Goal: Task Accomplishment & Management: Complete application form

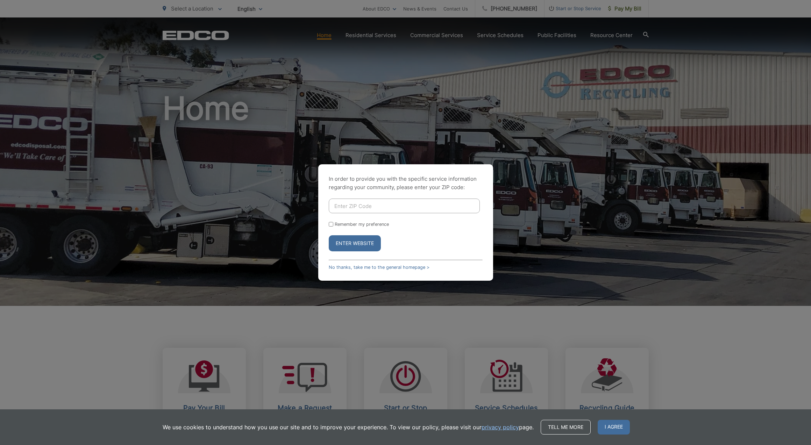
click at [353, 207] on input "Enter ZIP Code" at bounding box center [404, 206] width 151 height 15
type input "91901"
click at [330, 224] on input "Remember my preference" at bounding box center [331, 224] width 5 height 5
checkbox input "true"
click at [354, 245] on button "Enter Website" at bounding box center [355, 243] width 52 height 16
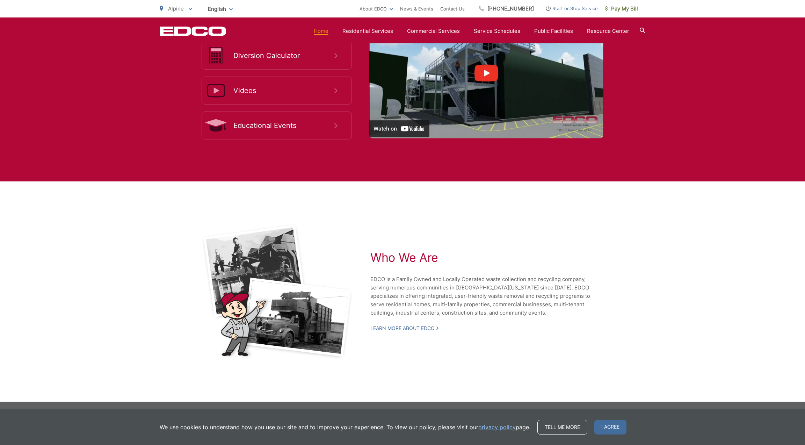
scroll to position [1384, 0]
click at [613, 429] on span "I agree" at bounding box center [611, 427] width 32 height 15
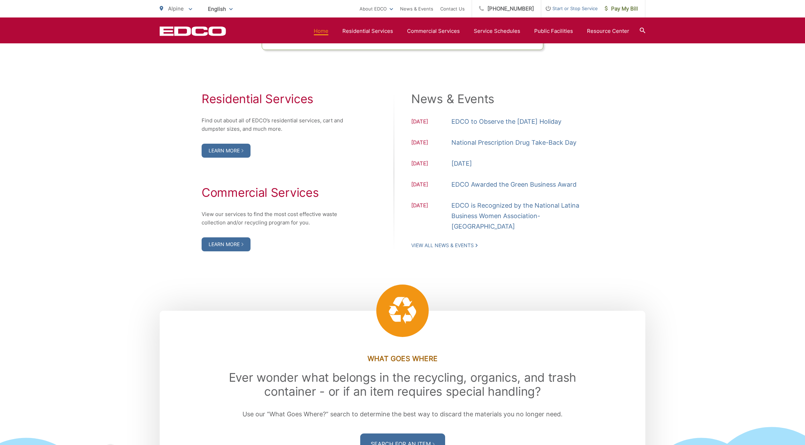
scroll to position [690, 0]
click at [227, 158] on link "Learn More" at bounding box center [226, 151] width 49 height 14
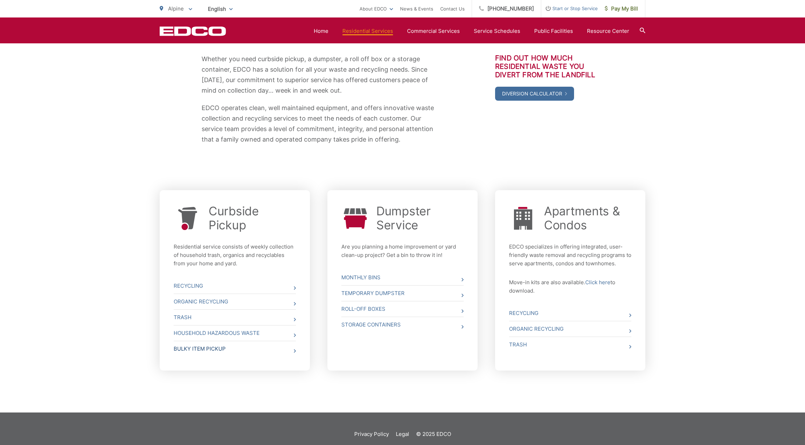
scroll to position [129, 0]
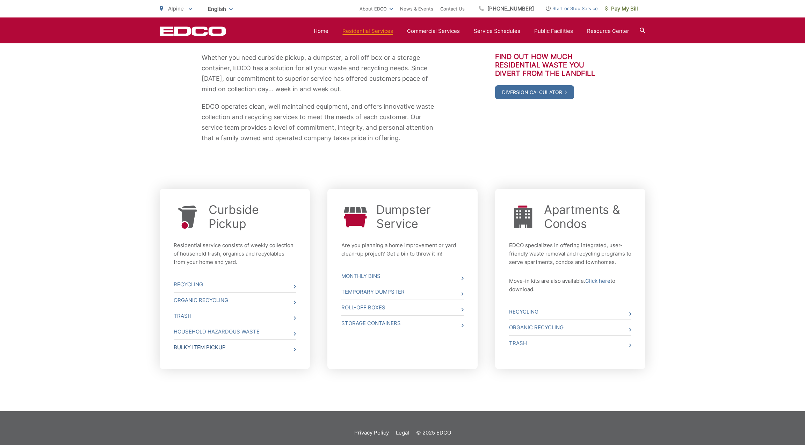
click at [203, 349] on link "Bulky Item Pickup" at bounding box center [235, 347] width 122 height 15
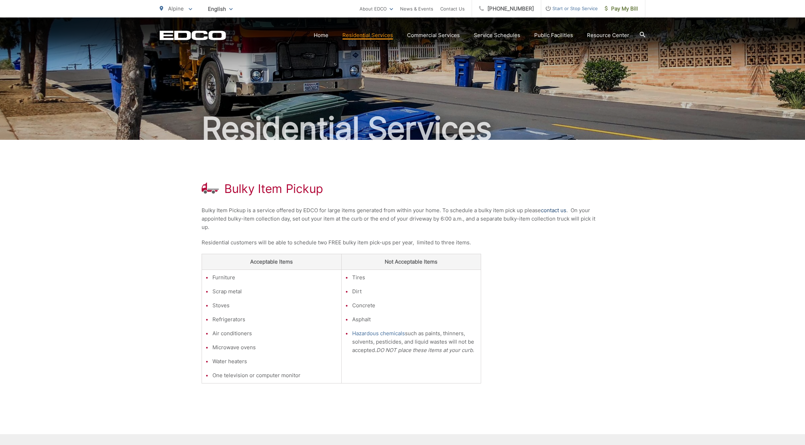
click at [555, 210] on link "contact us" at bounding box center [554, 210] width 26 height 8
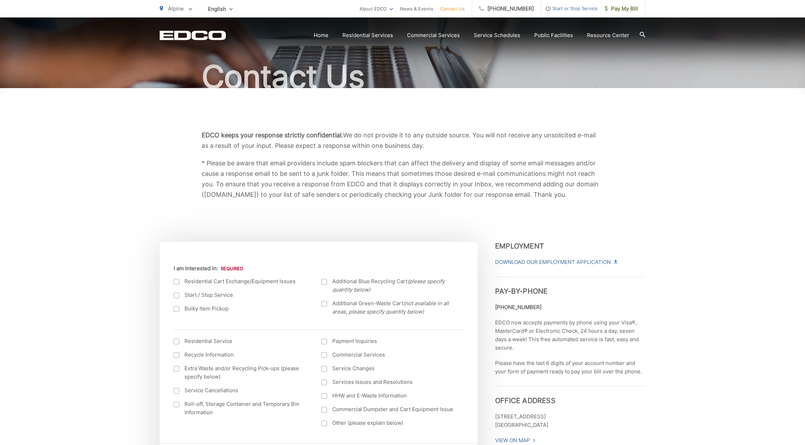
scroll to position [53, 0]
click at [177, 308] on div at bounding box center [177, 308] width 6 height 6
click at [0, 0] on input "Bulky Item Pickup" at bounding box center [0, 0] width 0 height 0
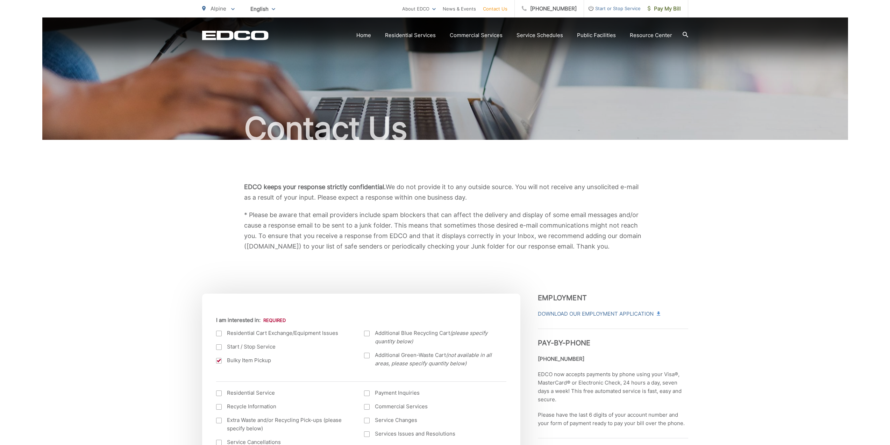
scroll to position [0, 0]
